Goal: Find specific page/section: Locate a particular part of the current website

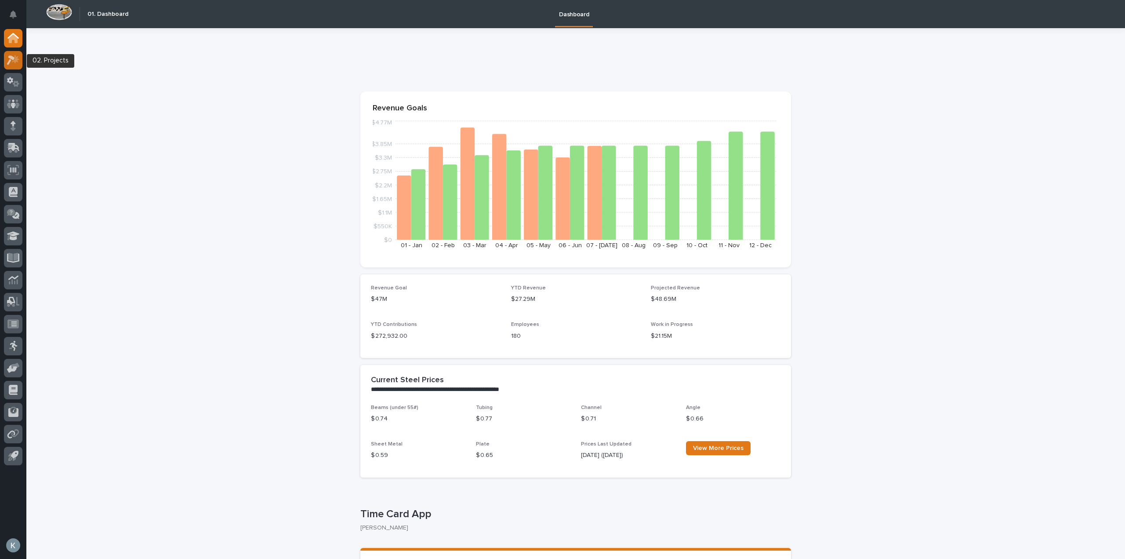
click at [17, 56] on icon at bounding box center [13, 60] width 13 height 10
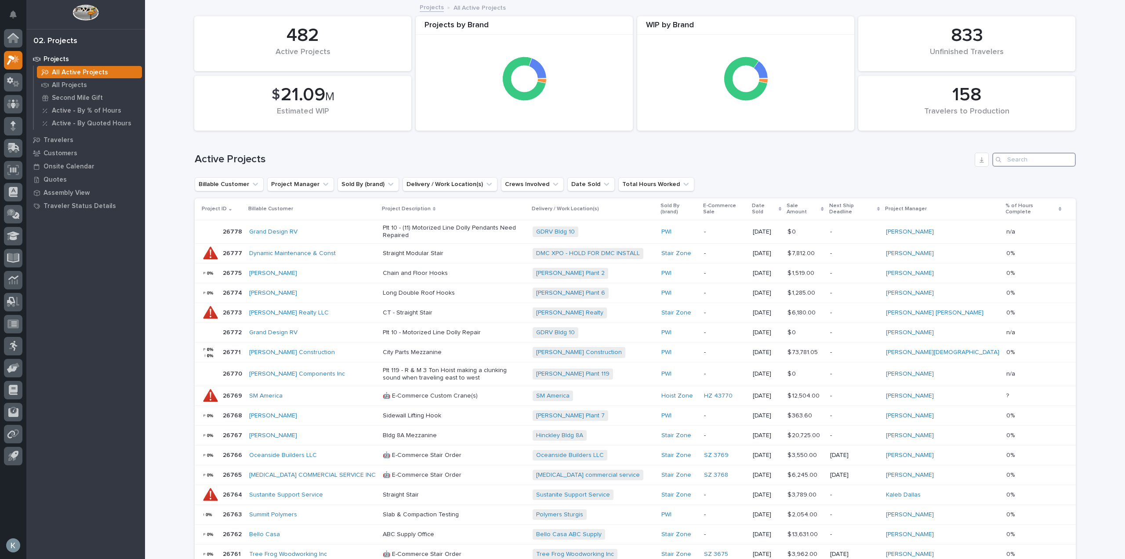
click at [1009, 162] on input "Search" at bounding box center [1033, 159] width 83 height 14
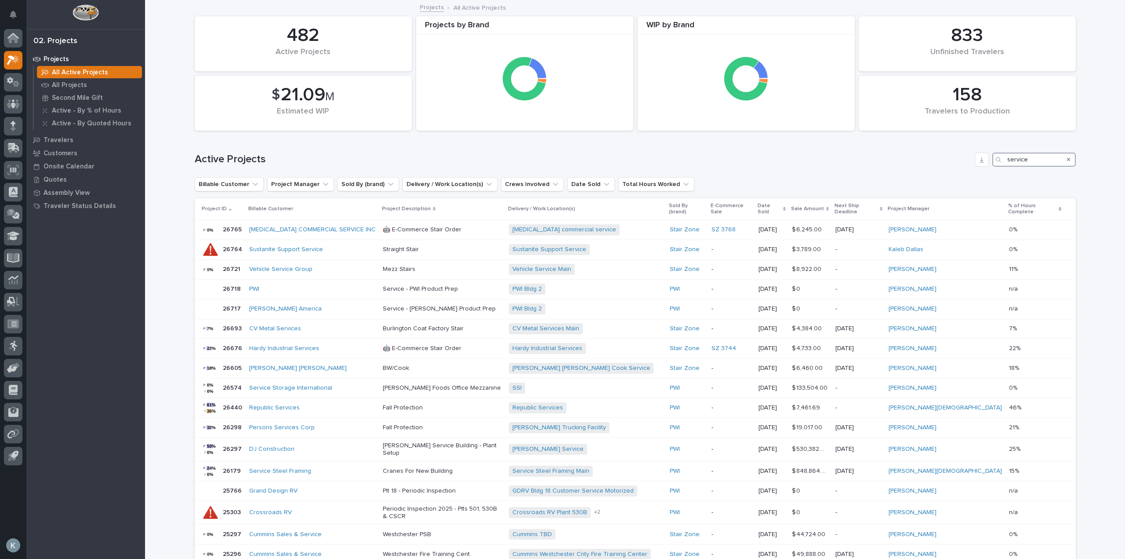
click at [1029, 158] on input "service" at bounding box center [1033, 159] width 83 height 14
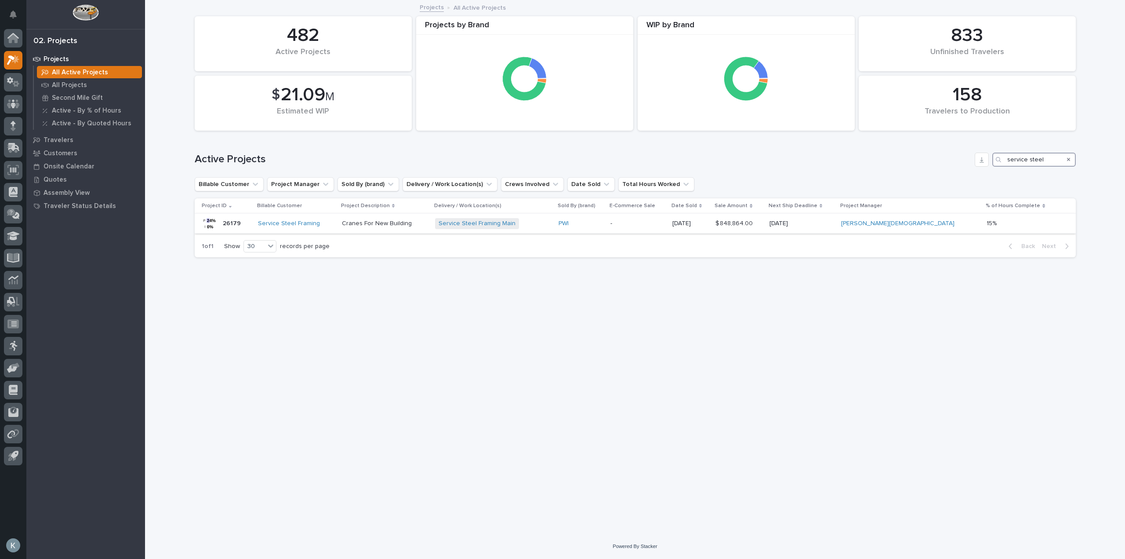
type input "service steel"
click at [552, 228] on div "Service Steel Framing Main + 0" at bounding box center [493, 223] width 116 height 11
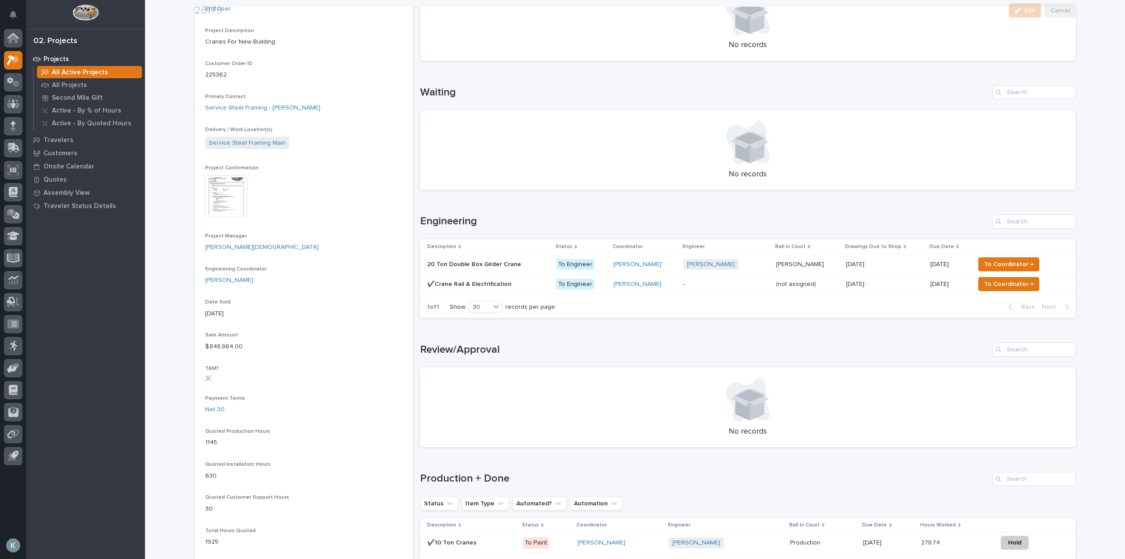
scroll to position [352, 0]
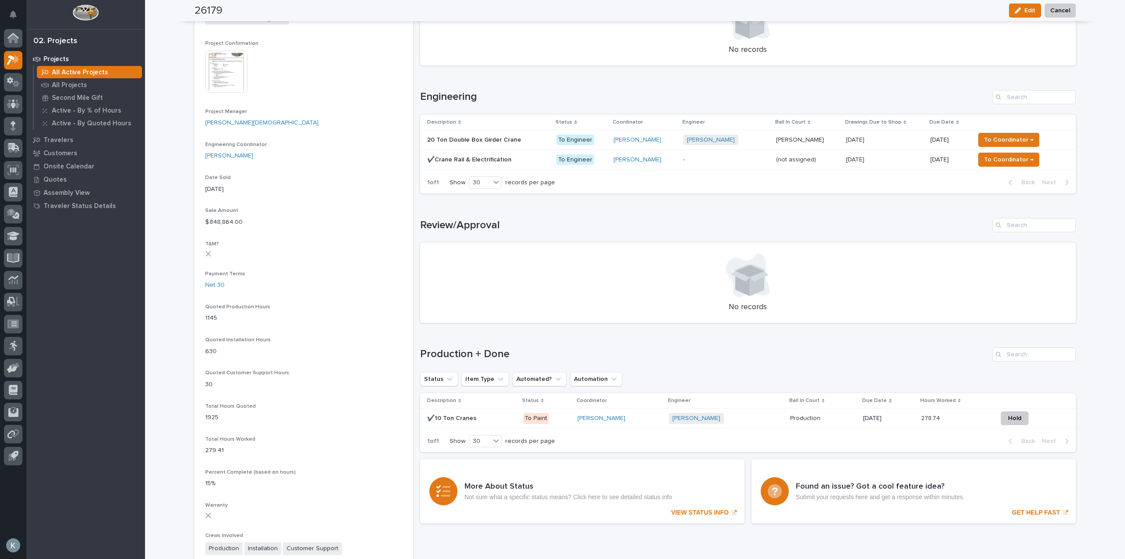
click at [501, 420] on p at bounding box center [471, 417] width 89 height 7
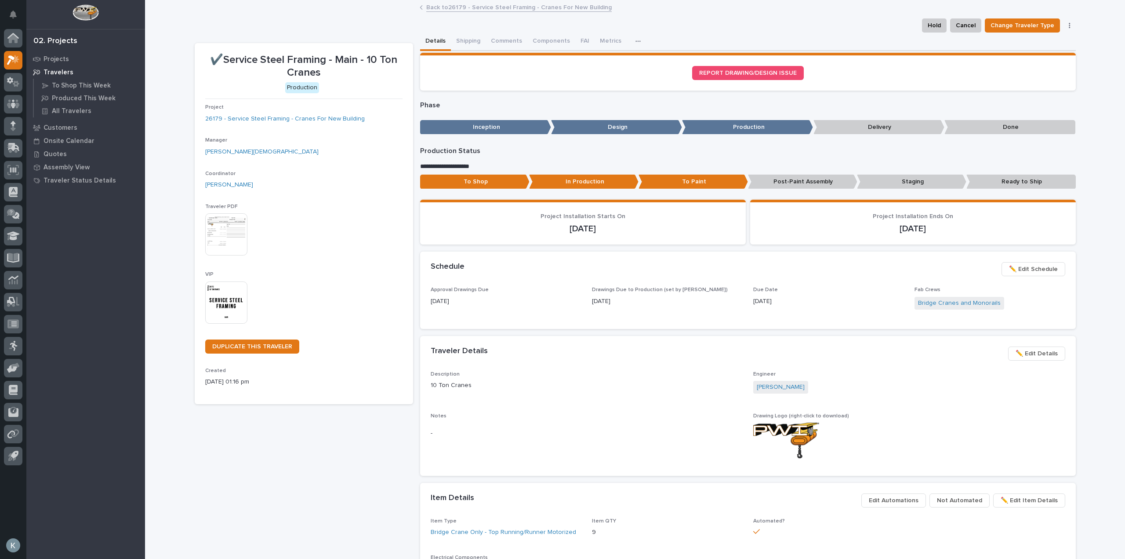
click at [219, 235] on img at bounding box center [226, 234] width 42 height 42
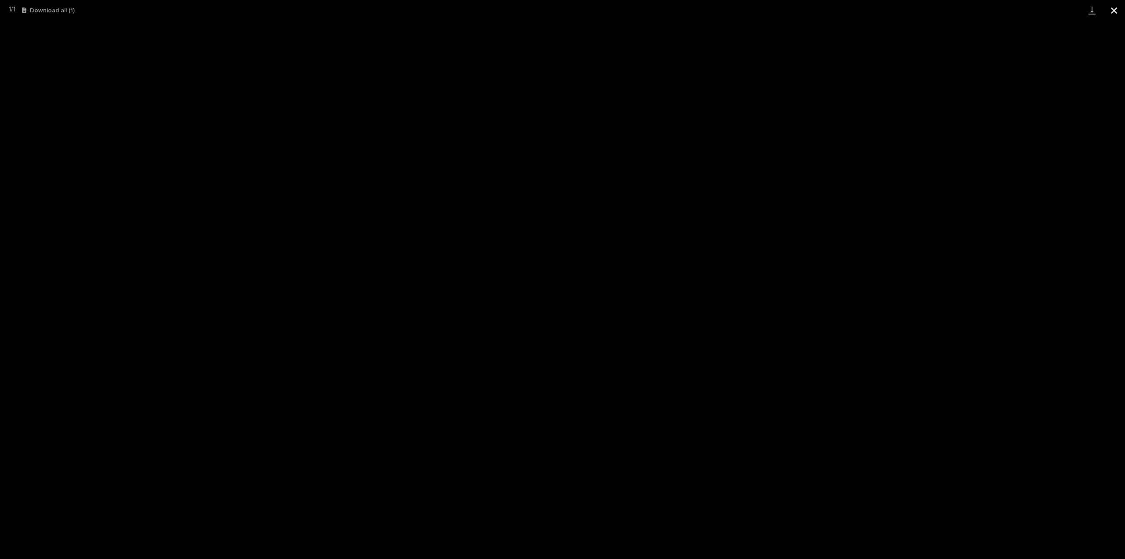
click at [1111, 14] on button "Close gallery" at bounding box center [1114, 10] width 22 height 21
